Goal: Find specific page/section: Find specific page/section

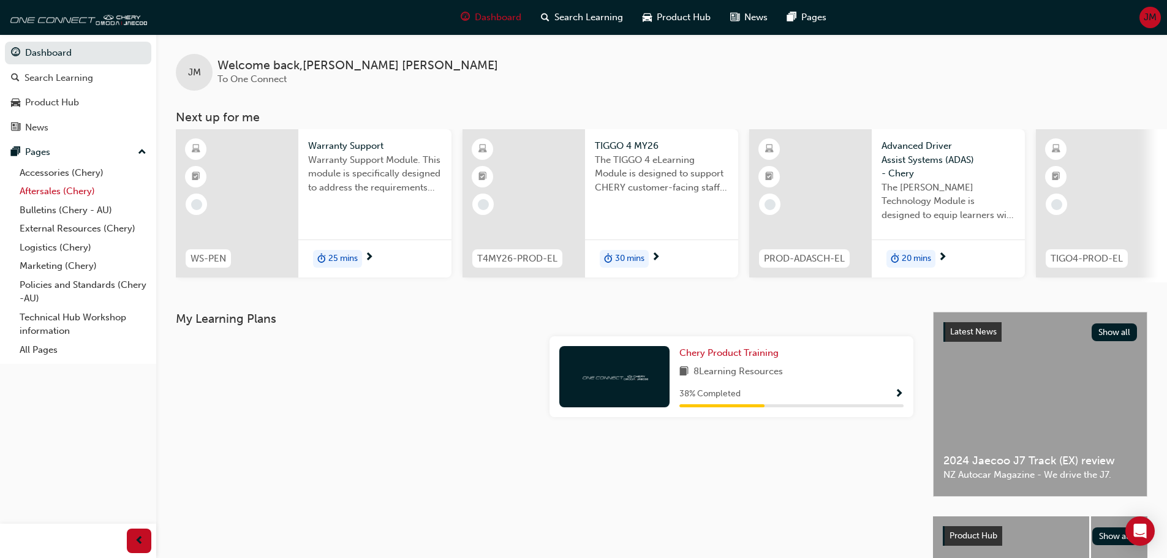
click at [46, 188] on link "Aftersales (Chery)" at bounding box center [83, 191] width 137 height 19
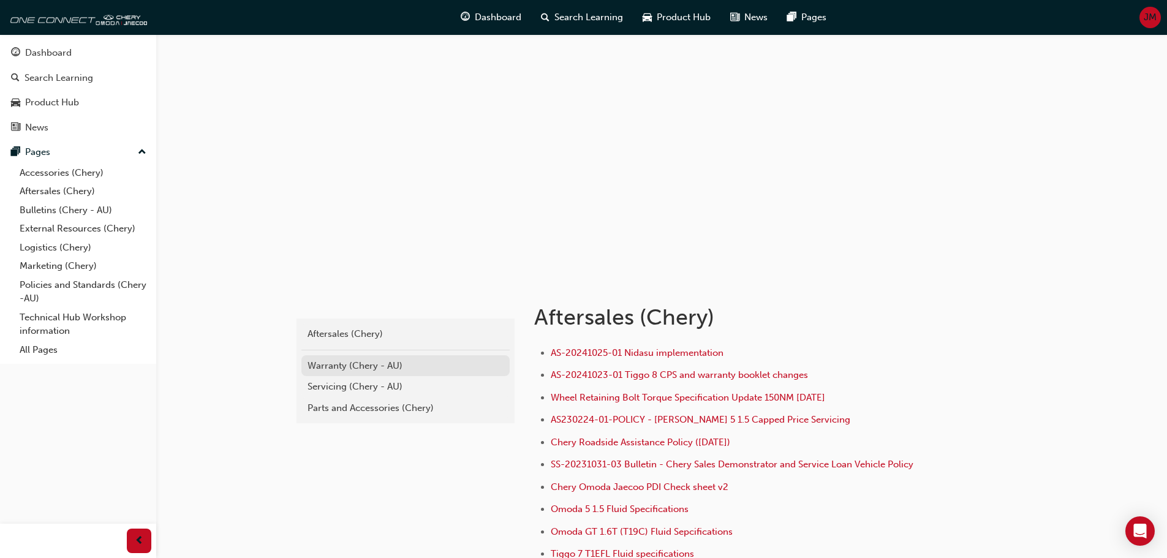
click at [356, 358] on link "Warranty (Chery - AU)" at bounding box center [405, 365] width 208 height 21
